Goal: Task Accomplishment & Management: Complete application form

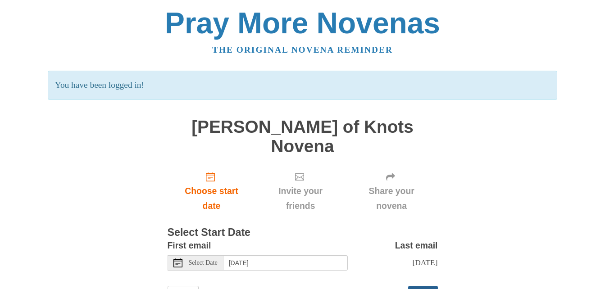
scroll to position [23, 0]
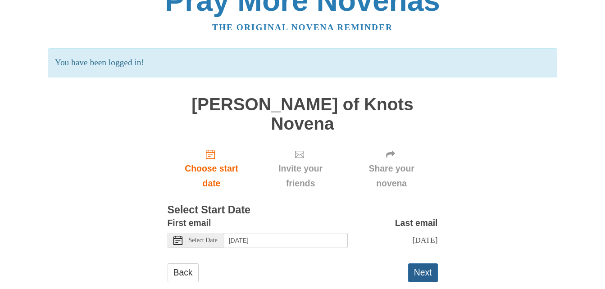
click at [432, 263] on button "Next" at bounding box center [423, 272] width 30 height 18
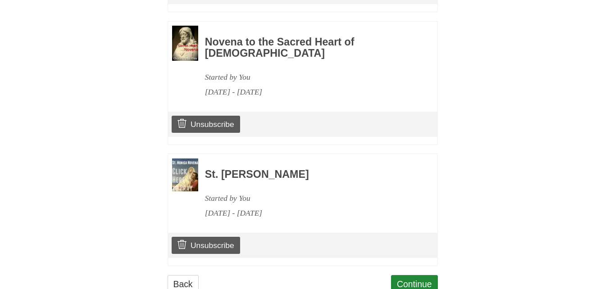
scroll to position [1049, 0]
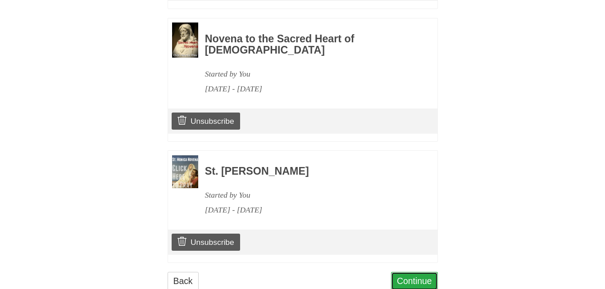
click at [421, 272] on link "Continue" at bounding box center [414, 281] width 47 height 18
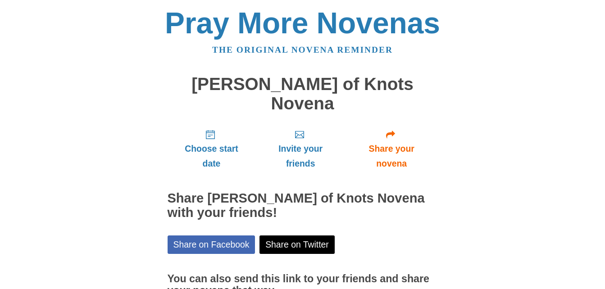
scroll to position [73, 0]
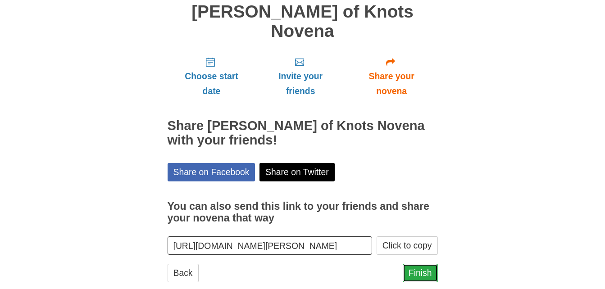
click at [413, 264] on link "Finish" at bounding box center [420, 273] width 35 height 18
